Goal: Task Accomplishment & Management: Manage account settings

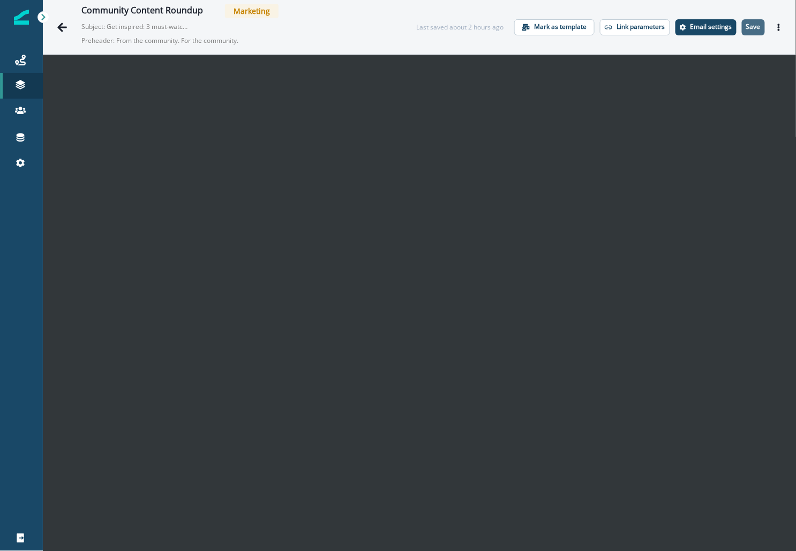
click at [753, 33] on button "Save" at bounding box center [753, 27] width 23 height 16
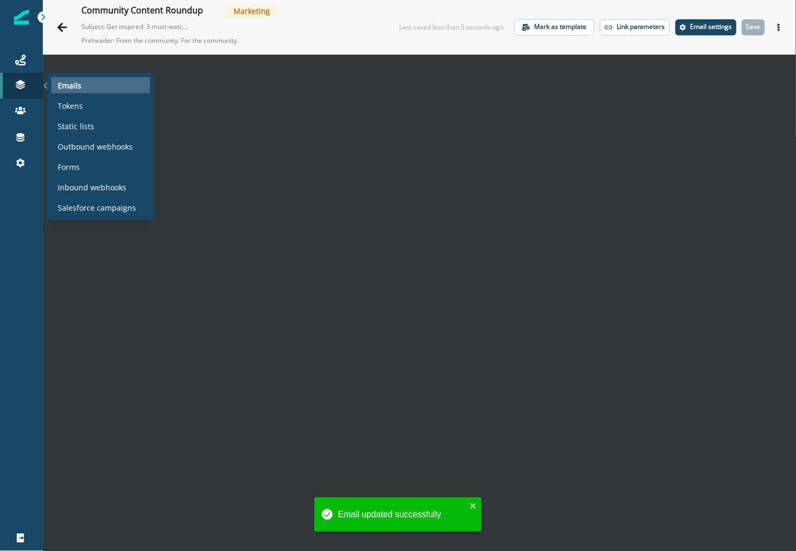
click at [64, 84] on p "Emails" at bounding box center [70, 85] width 24 height 11
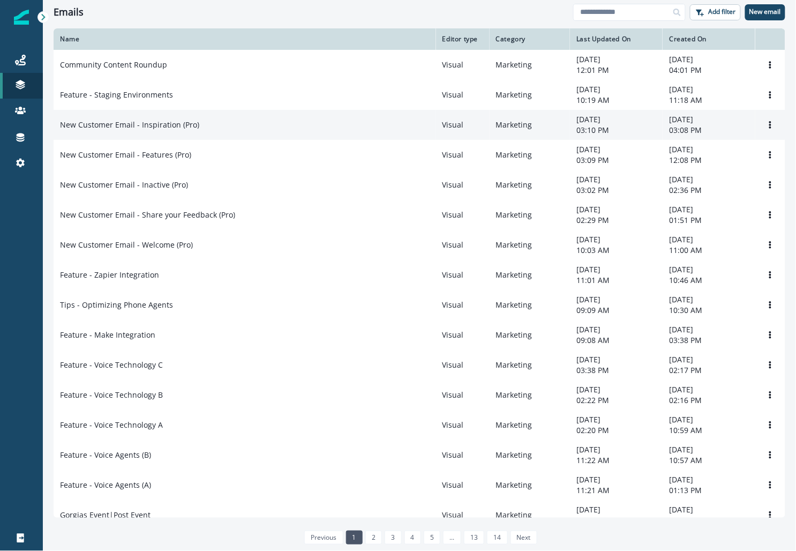
click at [207, 128] on div "New Customer Email - Inspiration (Pro)" at bounding box center [245, 125] width 370 height 11
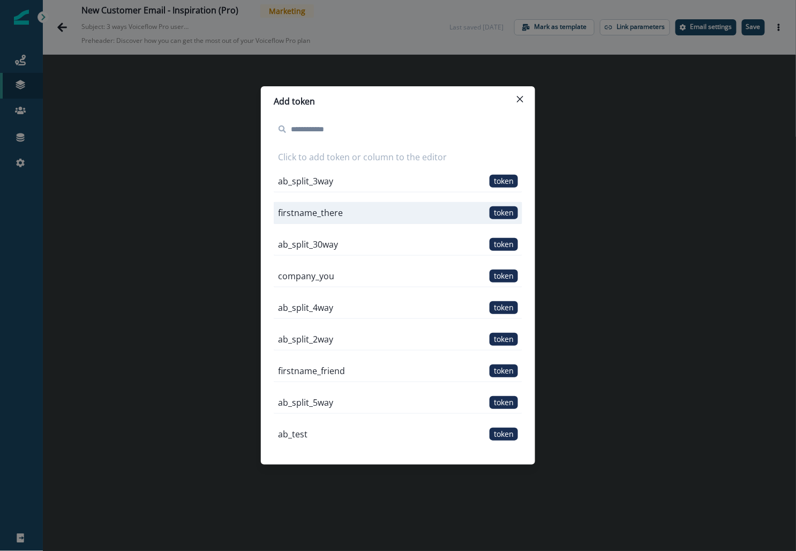
click at [319, 218] on p "firstname_there" at bounding box center [310, 212] width 65 height 13
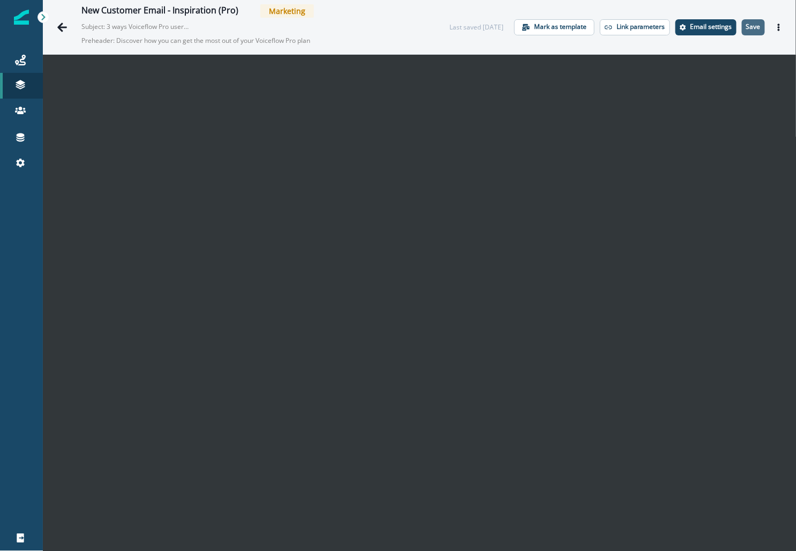
click at [749, 28] on p "Save" at bounding box center [754, 27] width 14 height 8
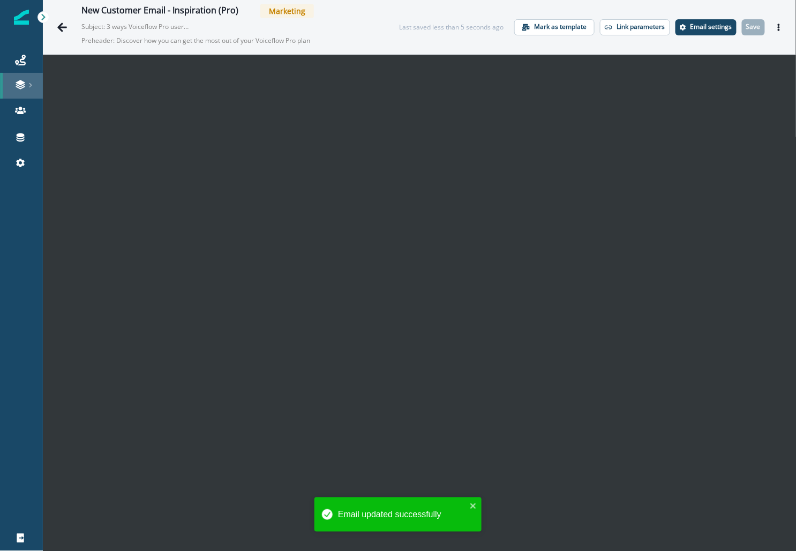
click at [28, 87] on icon at bounding box center [30, 85] width 5 height 5
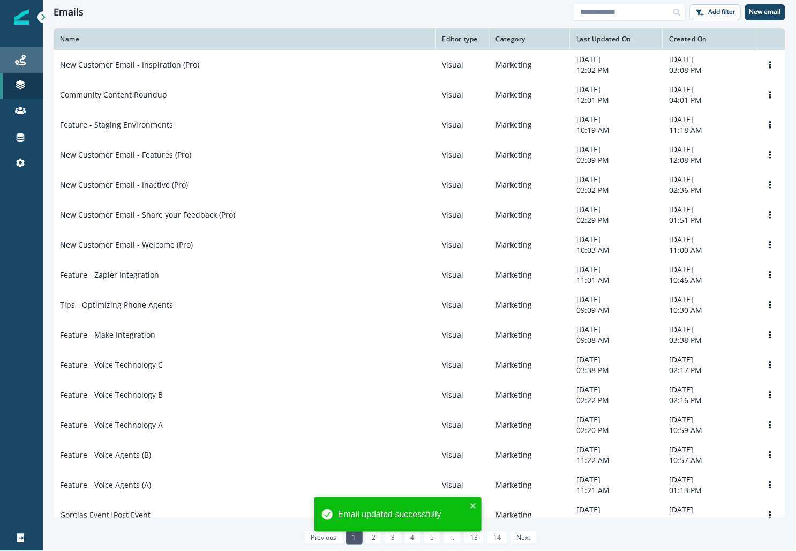
click at [27, 56] on div "Journeys" at bounding box center [21, 60] width 34 height 13
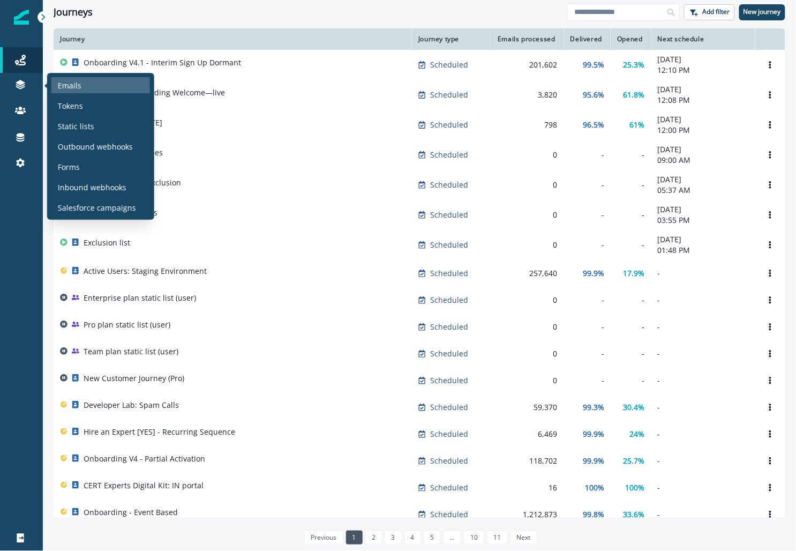
click at [69, 90] on p "Emails" at bounding box center [70, 85] width 24 height 11
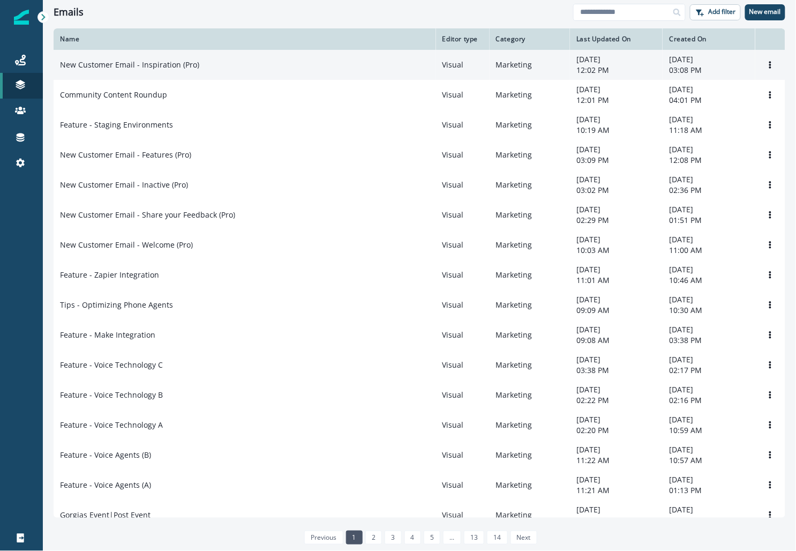
click at [145, 63] on p "New Customer Email - Inspiration (Pro)" at bounding box center [129, 64] width 139 height 11
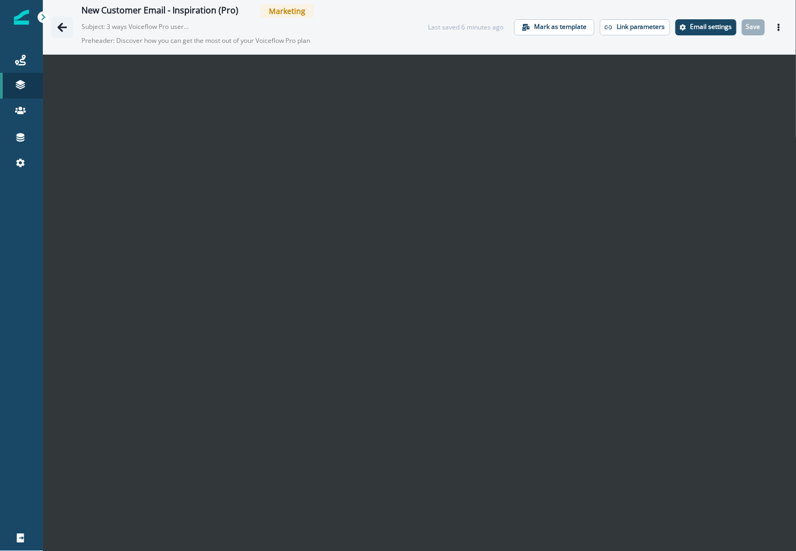
click at [66, 31] on icon "Go back" at bounding box center [62, 27] width 11 height 11
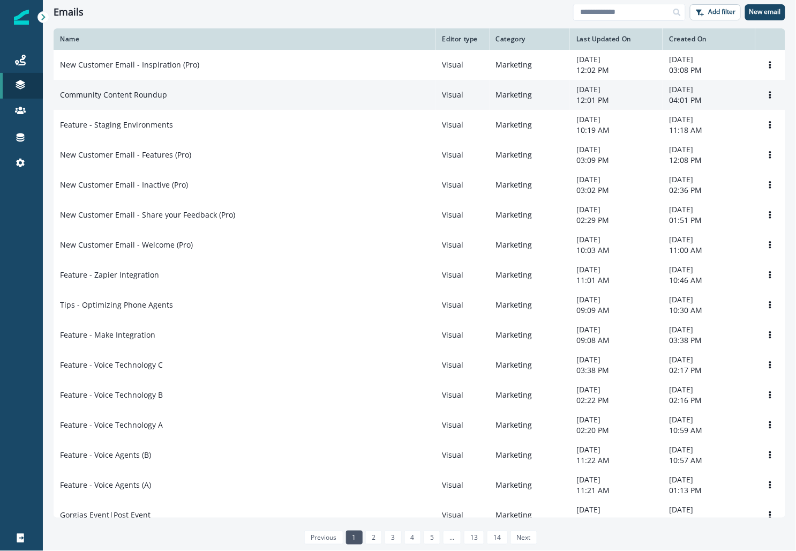
click at [153, 99] on p "Community Content Roundup" at bounding box center [113, 95] width 107 height 11
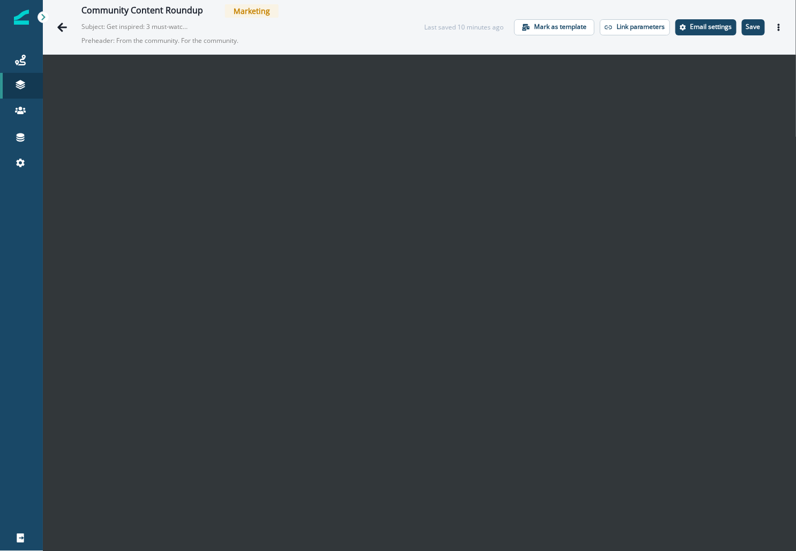
scroll to position [17, 0]
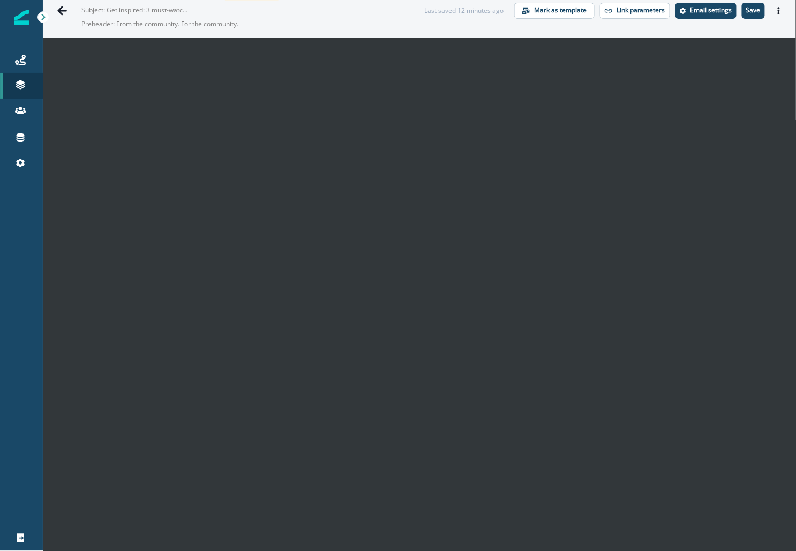
click at [763, 35] on div "Community Content Roundup Marketing Subject: Get inspired: 3 must-watch Voicefl…" at bounding box center [420, 10] width 754 height 54
click at [795, 35] on div "Community Content Roundup Marketing Subject: Get inspired: 3 must-watch Voicefl…" at bounding box center [420, 10] width 754 height 54
click at [751, 10] on p "Save" at bounding box center [754, 10] width 14 height 8
click at [751, 13] on p "Save" at bounding box center [754, 10] width 14 height 8
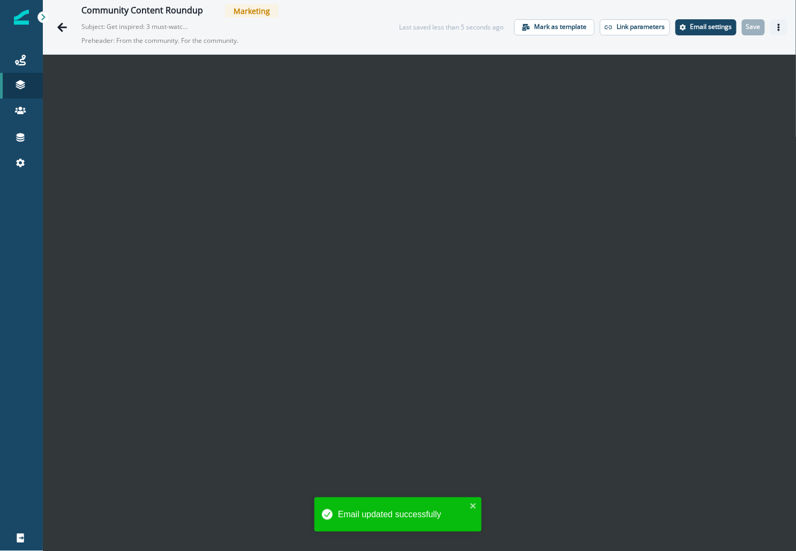
click at [771, 28] on button "Actions" at bounding box center [779, 27] width 17 height 16
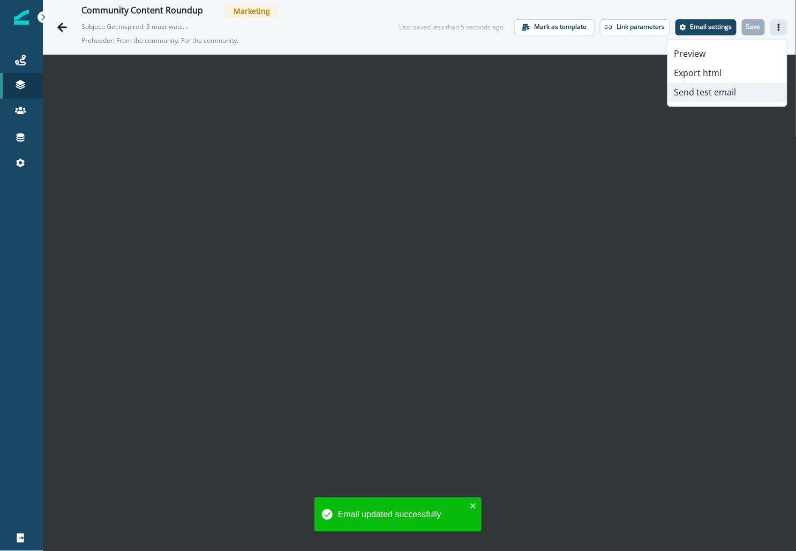
click at [690, 90] on button "Send test email" at bounding box center [727, 92] width 119 height 19
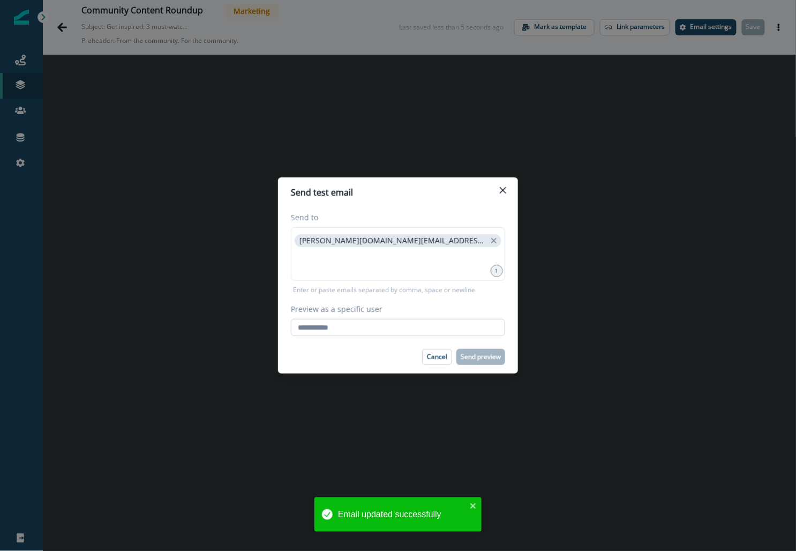
click at [366, 326] on input "Preview as a specific user" at bounding box center [398, 327] width 214 height 17
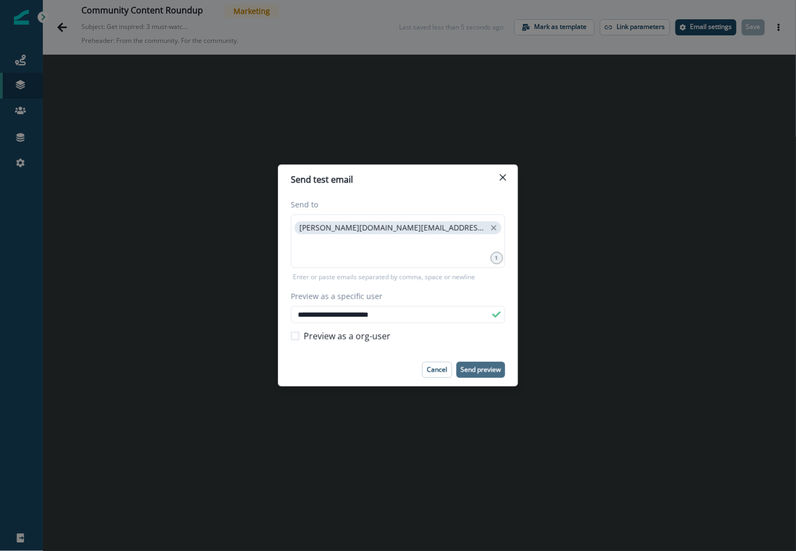
type input "**********"
click at [476, 368] on p "Send preview" at bounding box center [481, 370] width 40 height 8
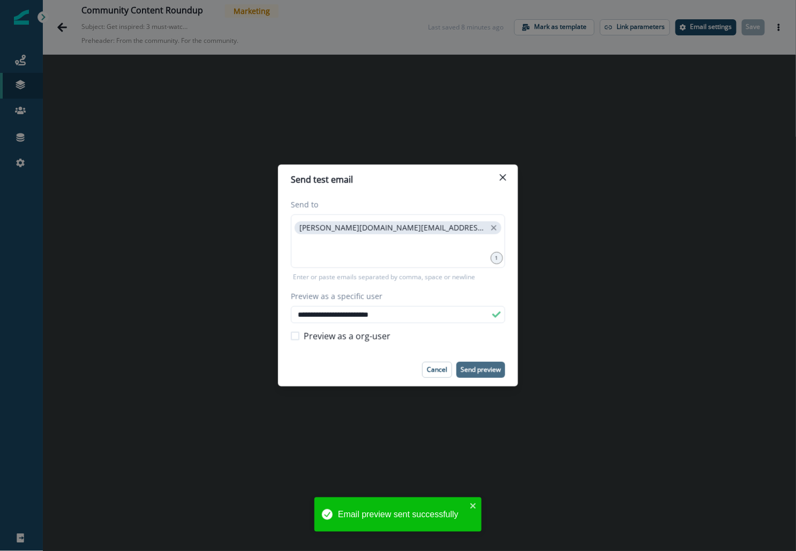
click at [442, 77] on div "**********" at bounding box center [398, 275] width 796 height 551
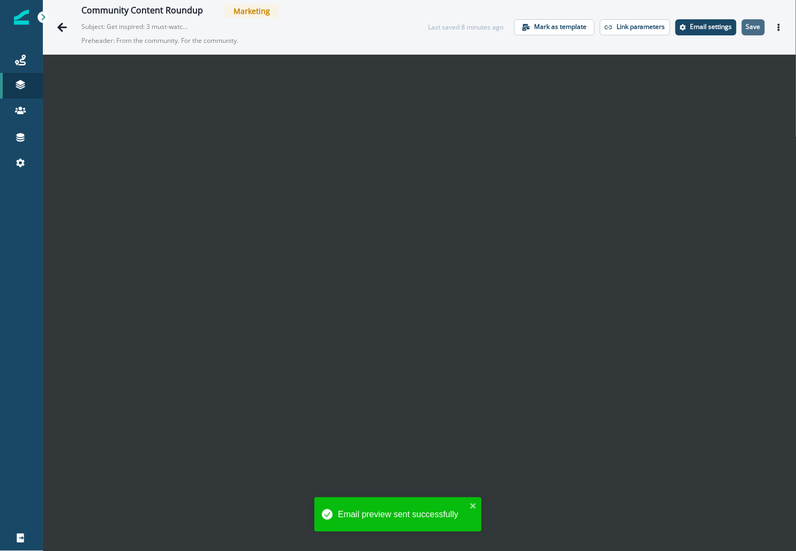
click at [752, 28] on p "Save" at bounding box center [754, 27] width 14 height 8
click at [718, 28] on p "Email settings" at bounding box center [712, 27] width 42 height 8
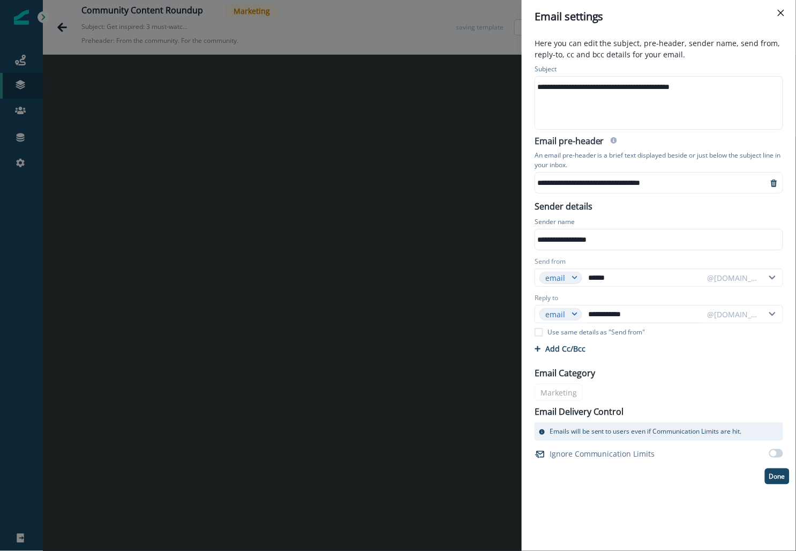
click at [480, 143] on div "**********" at bounding box center [398, 275] width 796 height 551
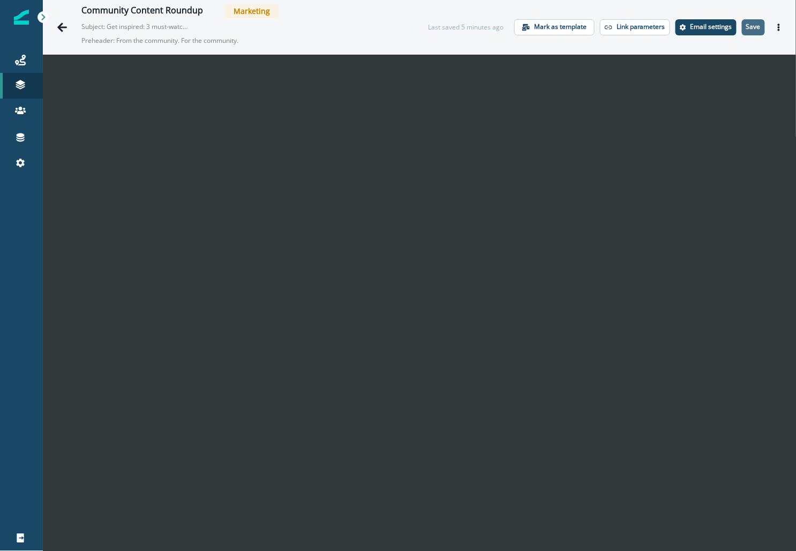
click at [752, 26] on p "Save" at bounding box center [754, 27] width 14 height 8
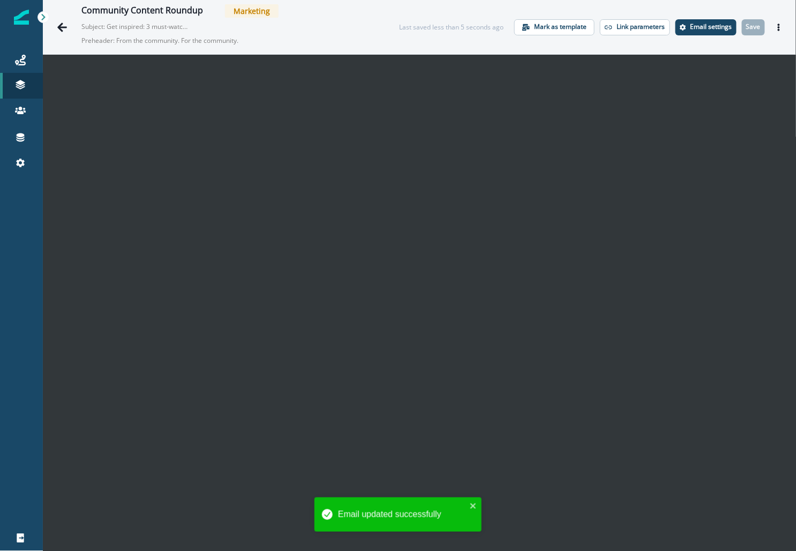
click at [777, 26] on icon "Actions" at bounding box center [780, 28] width 8 height 8
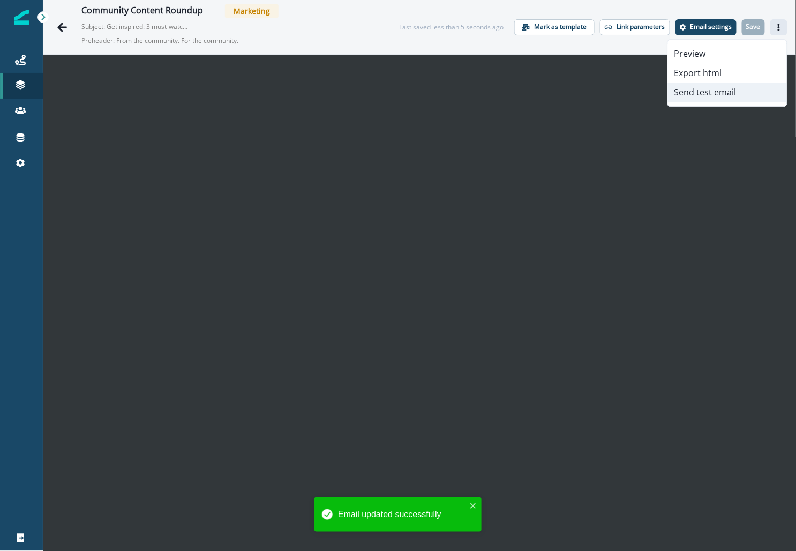
click at [717, 88] on button "Send test email" at bounding box center [727, 92] width 119 height 19
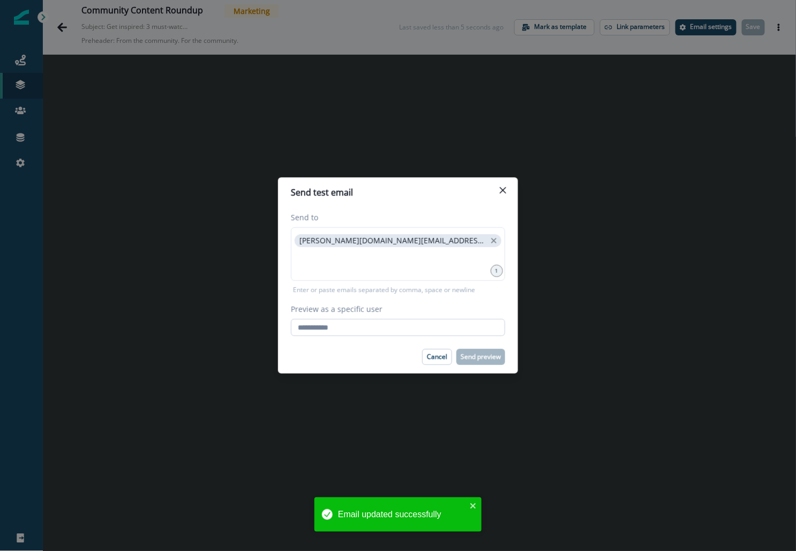
click at [321, 332] on input "Preview as a specific user" at bounding box center [398, 327] width 214 height 17
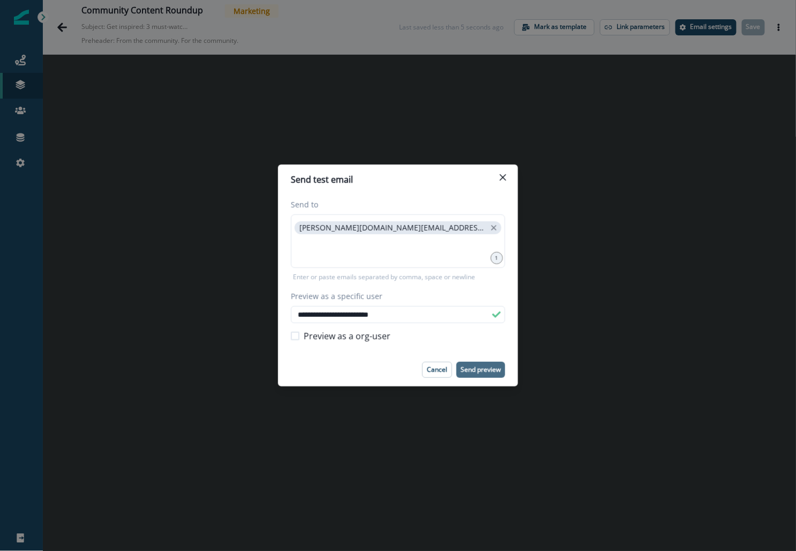
type input "**********"
click at [478, 367] on p "Send preview" at bounding box center [481, 370] width 40 height 8
click at [505, 175] on icon "Close" at bounding box center [503, 177] width 6 height 6
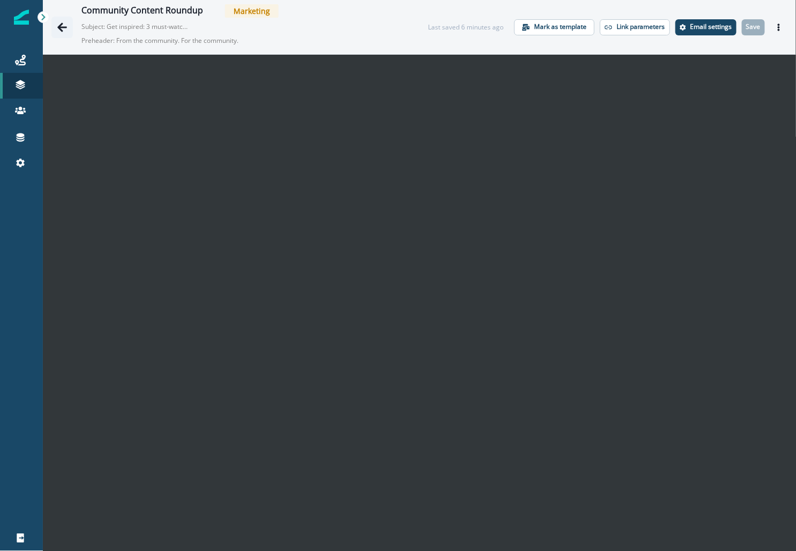
click at [63, 31] on icon "Go back" at bounding box center [62, 27] width 11 height 11
